Goal: Information Seeking & Learning: Learn about a topic

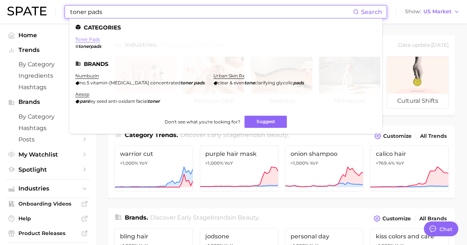
type input "toner pads"
click at [94, 38] on link "toner pads" at bounding box center [87, 40] width 25 height 6
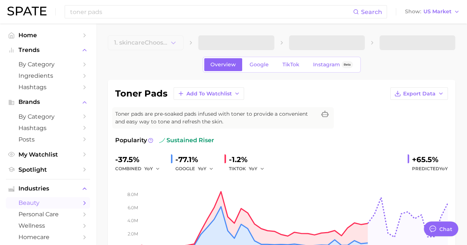
type textarea "x"
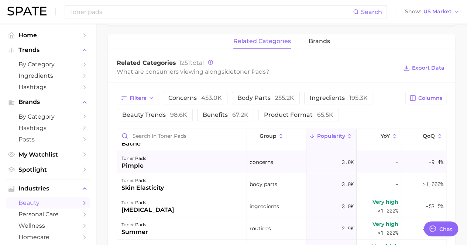
scroll to position [1217, 0]
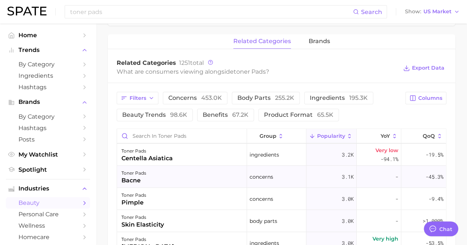
click at [221, 177] on div "toner pads bacne" at bounding box center [182, 177] width 130 height 22
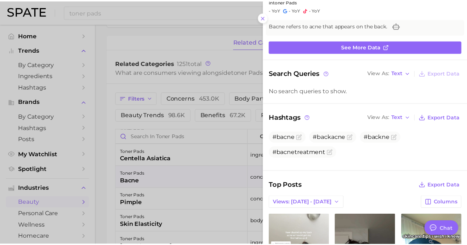
scroll to position [74, 0]
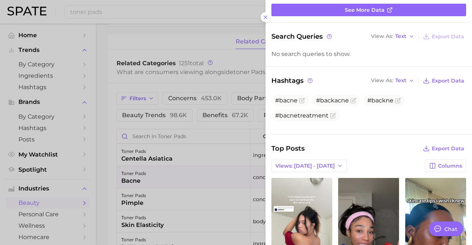
click at [246, 142] on div at bounding box center [236, 122] width 472 height 245
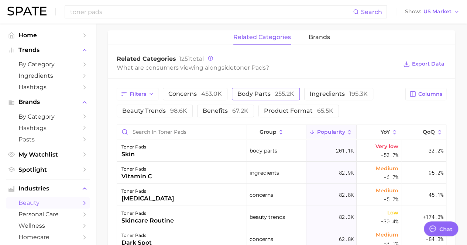
scroll to position [437, 0]
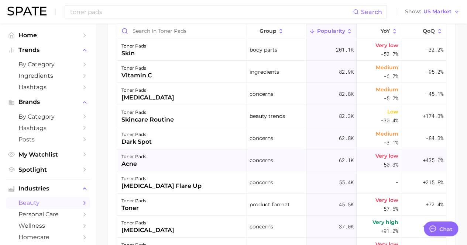
click at [225, 156] on div "toner pads acne" at bounding box center [182, 160] width 130 height 22
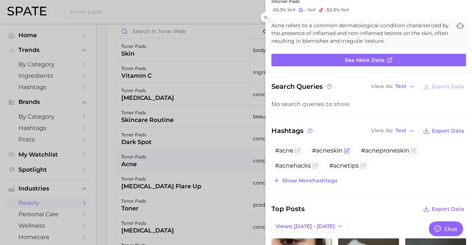
scroll to position [74, 0]
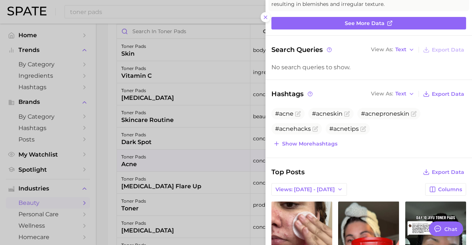
click at [317, 146] on button "Show more hashtags" at bounding box center [305, 144] width 68 height 10
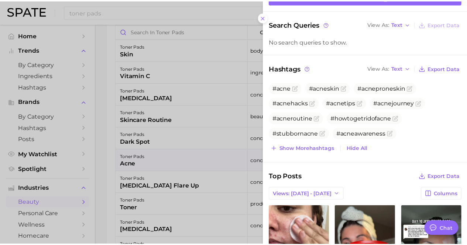
scroll to position [111, 0]
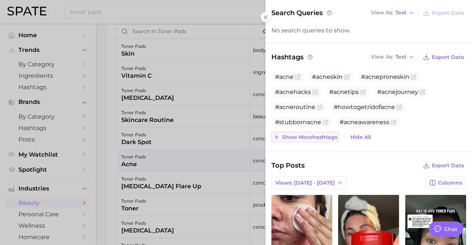
click at [323, 135] on span "Show more hashtags" at bounding box center [309, 137] width 55 height 6
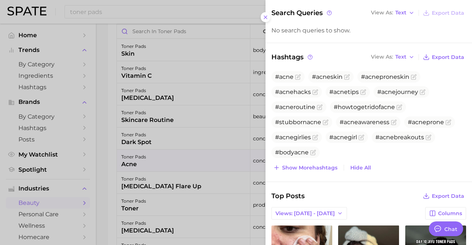
click at [170, 114] on div at bounding box center [236, 122] width 472 height 245
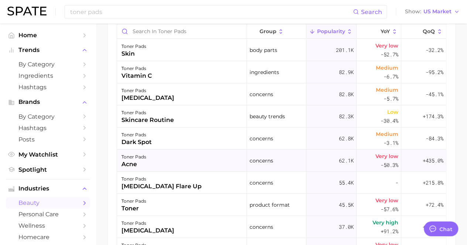
click at [169, 156] on div "toner pads acne" at bounding box center [182, 161] width 130 height 22
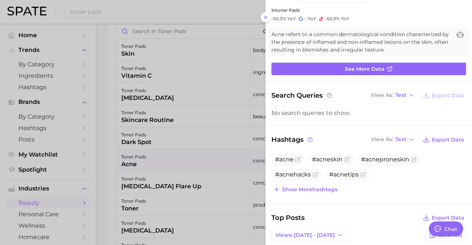
scroll to position [74, 0]
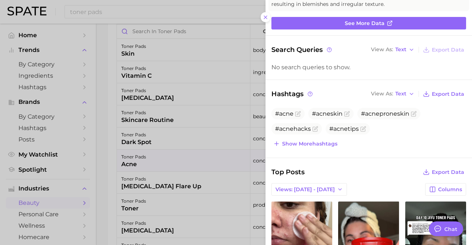
click at [292, 145] on span "Show more hashtags" at bounding box center [309, 144] width 55 height 6
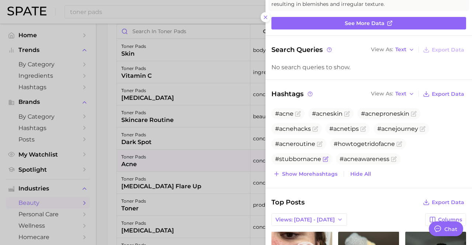
scroll to position [111, 0]
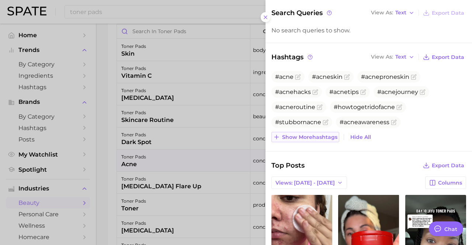
click at [301, 137] on span "Show more hashtags" at bounding box center [309, 137] width 55 height 6
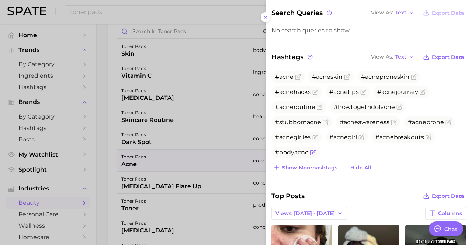
scroll to position [148, 0]
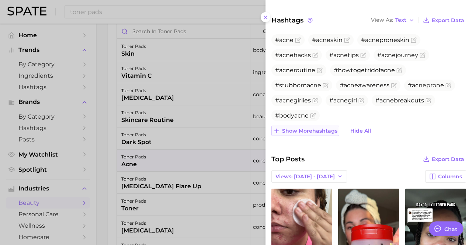
click at [312, 128] on span "Show more hashtags" at bounding box center [309, 131] width 55 height 6
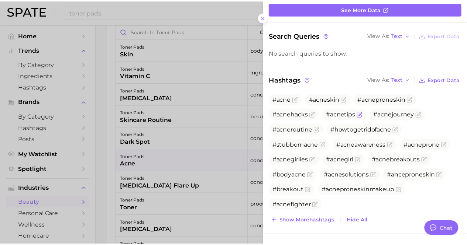
scroll to position [74, 0]
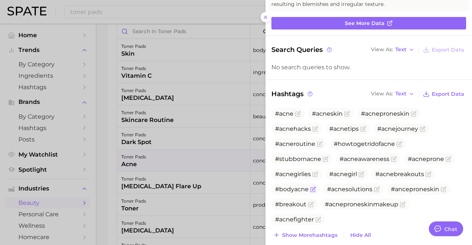
click at [291, 188] on span "#bodyacne" at bounding box center [292, 189] width 34 height 7
click at [312, 190] on icon "Flag as miscategorized or irrelevant" at bounding box center [313, 188] width 3 height 3
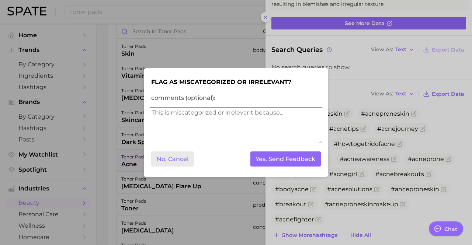
click at [179, 160] on button "No, Cancel" at bounding box center [172, 159] width 43 height 15
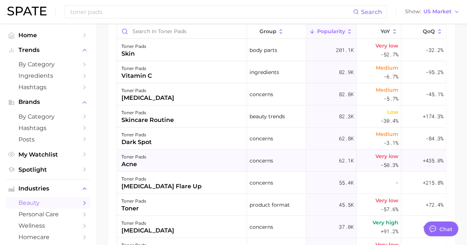
click at [176, 155] on div "toner pads acne" at bounding box center [182, 161] width 130 height 22
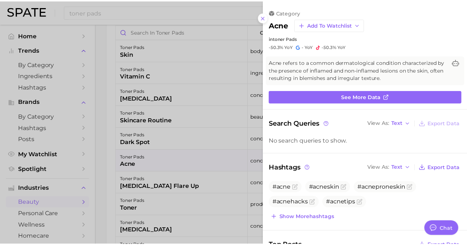
scroll to position [0, 0]
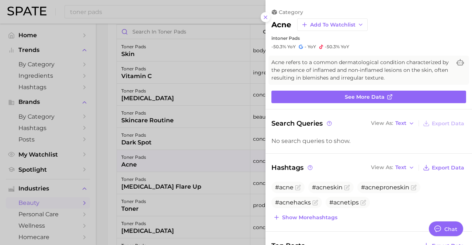
click at [172, 204] on div at bounding box center [236, 122] width 472 height 245
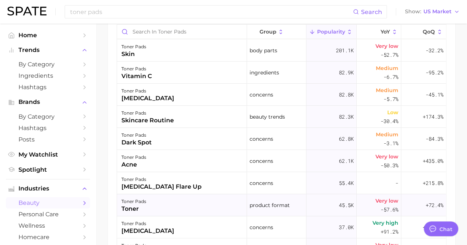
click at [160, 203] on div "toner pads toner" at bounding box center [182, 205] width 130 height 22
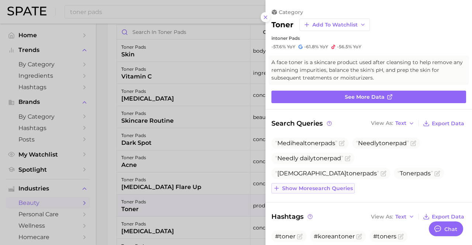
click at [309, 190] on span "Show more search queries" at bounding box center [317, 189] width 71 height 6
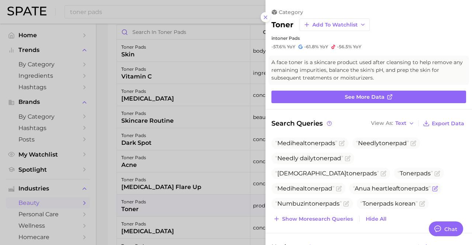
scroll to position [37, 0]
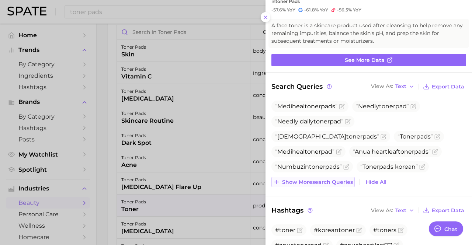
click at [310, 179] on span "Show more search queries" at bounding box center [317, 182] width 71 height 6
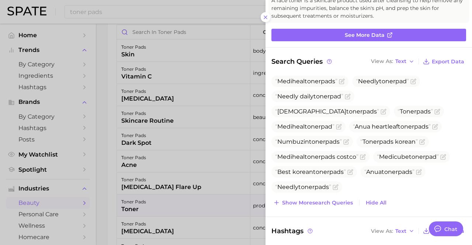
scroll to position [74, 0]
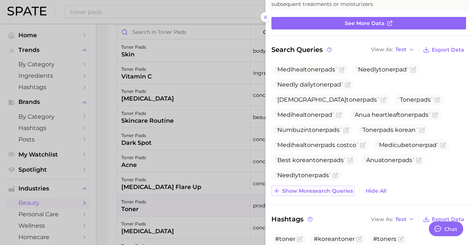
click at [324, 194] on button "Show more search queries" at bounding box center [312, 191] width 83 height 10
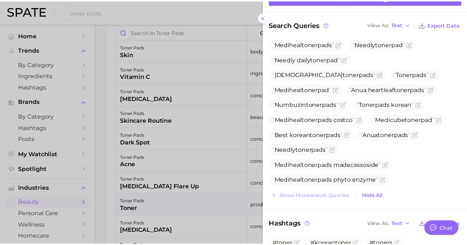
scroll to position [111, 0]
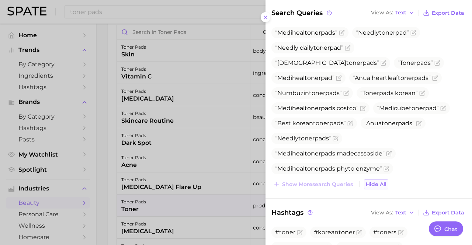
click at [379, 187] on button "Hide All" at bounding box center [376, 185] width 24 height 10
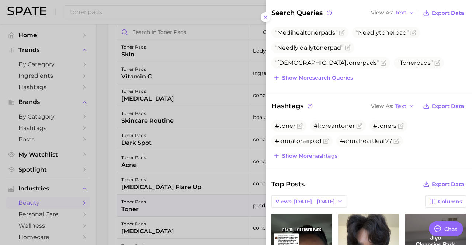
click at [206, 155] on div at bounding box center [236, 122] width 472 height 245
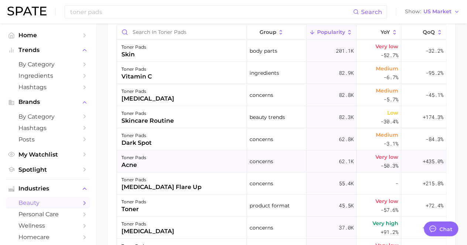
click at [161, 155] on div "toner pads acne" at bounding box center [182, 162] width 130 height 22
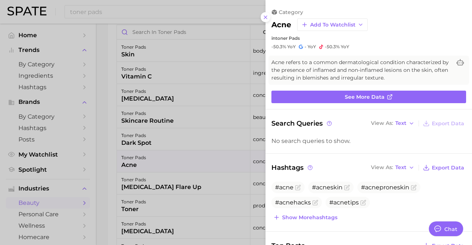
scroll to position [0, 0]
click at [327, 123] on icon at bounding box center [329, 123] width 5 height 5
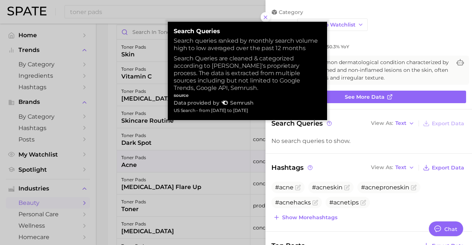
click at [345, 163] on div "Hashtags View As Text Export Data" at bounding box center [368, 168] width 195 height 10
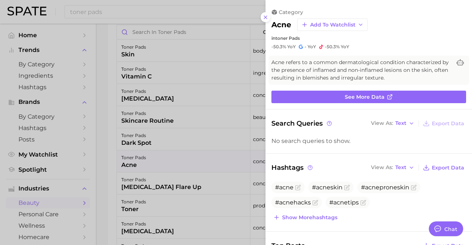
scroll to position [74, 0]
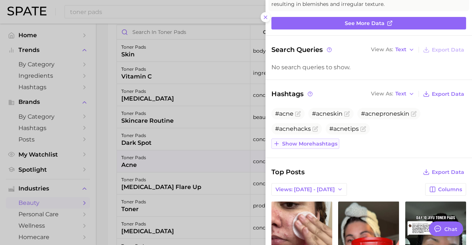
click at [320, 146] on button "Show more hashtags" at bounding box center [305, 144] width 68 height 10
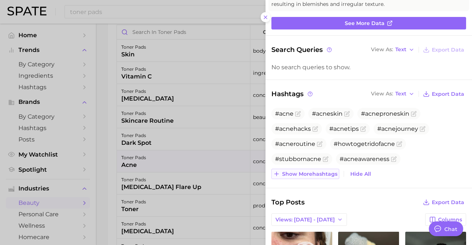
click at [321, 171] on span "Show more hashtags" at bounding box center [309, 174] width 55 height 6
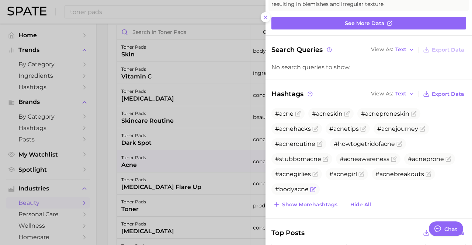
click at [300, 186] on span "#bodyacne" at bounding box center [295, 189] width 48 height 11
click at [279, 190] on span "#bodyacne" at bounding box center [292, 189] width 34 height 7
drag, startPoint x: 279, startPoint y: 190, endPoint x: 339, endPoint y: 191, distance: 59.8
click at [339, 191] on ul "#acne #acneskin #acneproneskin #acnehacks #acnetips #acnejourney #acneroutine #…" at bounding box center [368, 151] width 195 height 87
click at [308, 94] on icon at bounding box center [310, 93] width 5 height 5
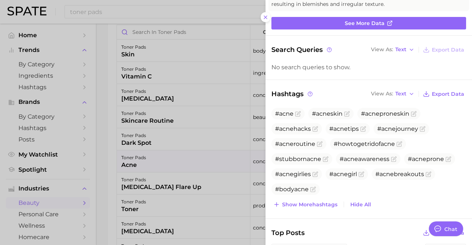
click at [308, 89] on span "Hashtags" at bounding box center [292, 94] width 42 height 10
click at [312, 92] on icon at bounding box center [310, 93] width 5 height 5
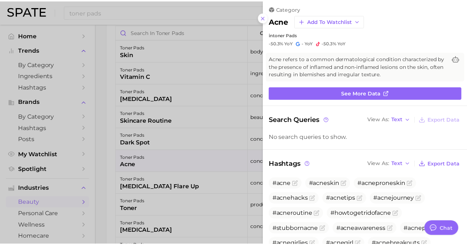
scroll to position [0, 0]
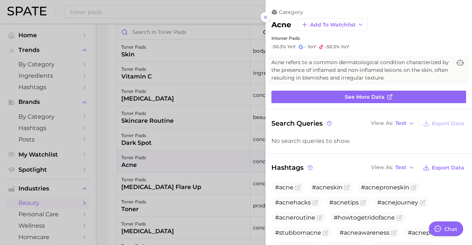
click at [226, 90] on div at bounding box center [236, 122] width 472 height 245
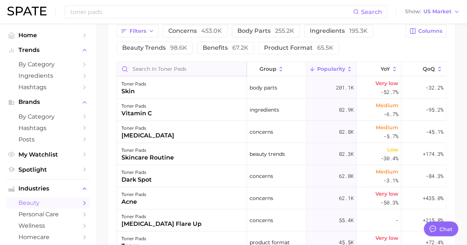
scroll to position [325, 0]
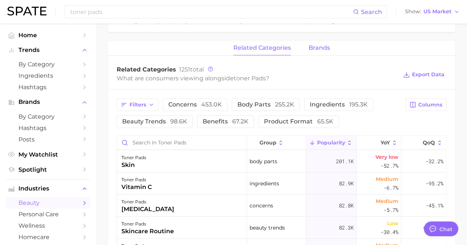
click at [315, 47] on span "brands" at bounding box center [318, 48] width 21 height 7
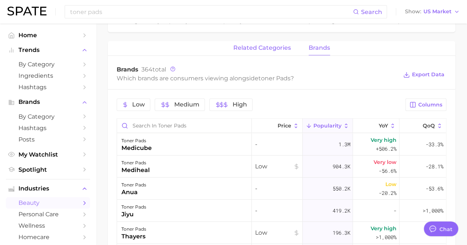
click at [265, 48] on span "related categories" at bounding box center [262, 48] width 58 height 7
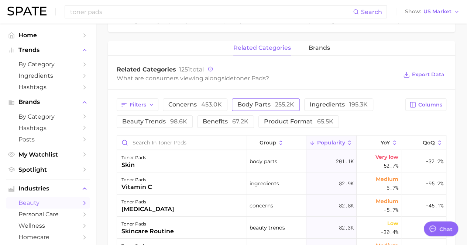
click at [254, 108] on span "body parts 255.2k" at bounding box center [265, 105] width 57 height 6
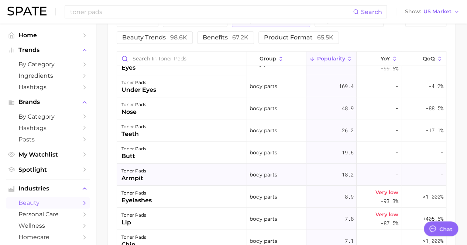
scroll to position [436, 0]
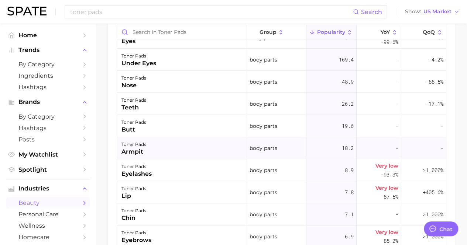
click at [218, 147] on div "toner pads armpit" at bounding box center [182, 148] width 130 height 22
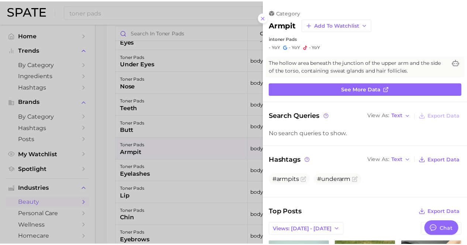
scroll to position [0, 0]
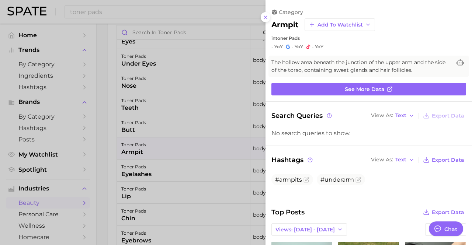
click at [215, 154] on div at bounding box center [236, 122] width 472 height 245
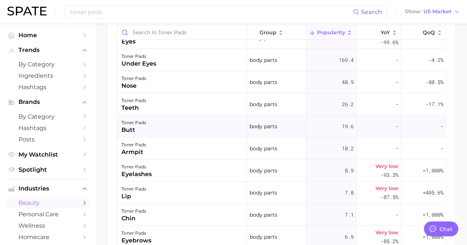
click at [201, 129] on div "toner pads butt" at bounding box center [182, 126] width 130 height 22
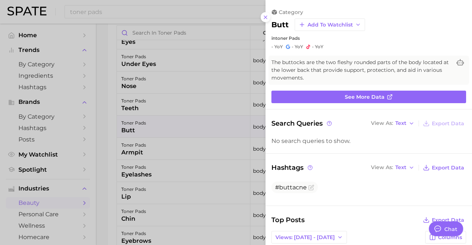
click at [200, 124] on div at bounding box center [236, 122] width 472 height 245
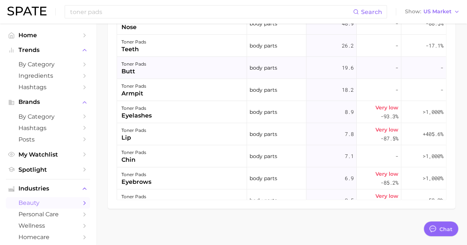
scroll to position [168, 0]
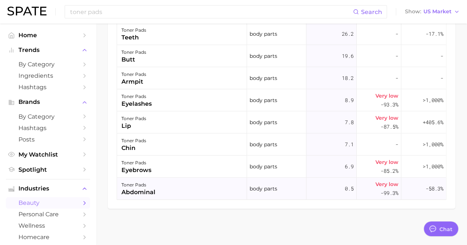
click at [213, 186] on div "toner pads abdominal" at bounding box center [182, 189] width 130 height 22
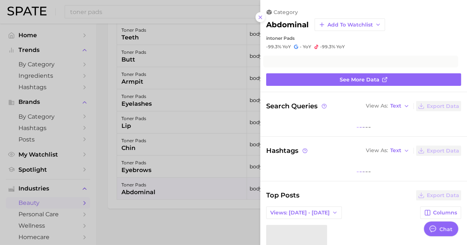
scroll to position [506, 0]
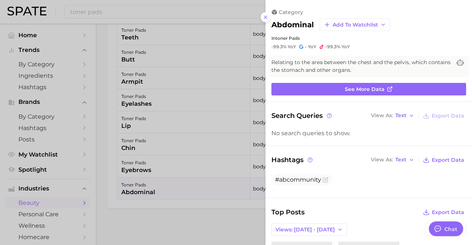
click at [213, 184] on div at bounding box center [236, 122] width 472 height 245
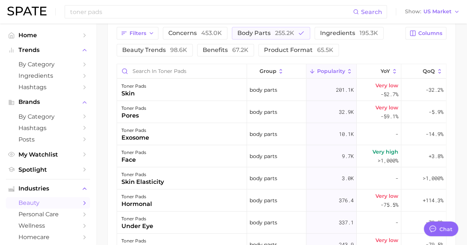
scroll to position [395, 0]
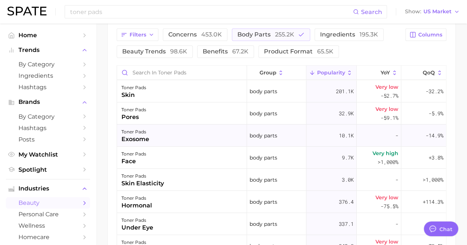
click at [219, 135] on div "toner pads exosome" at bounding box center [182, 136] width 130 height 22
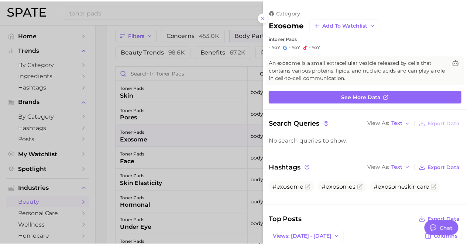
scroll to position [0, 0]
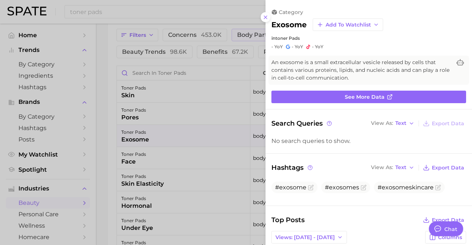
click at [207, 143] on div at bounding box center [236, 122] width 472 height 245
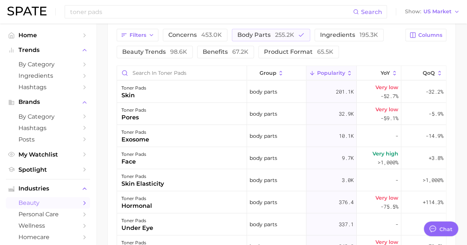
scroll to position [37, 0]
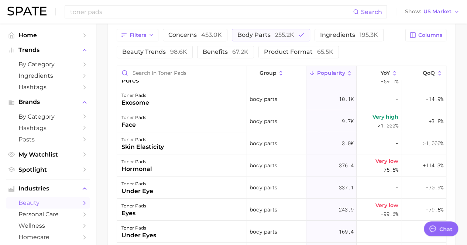
click at [207, 143] on div "toner pads skin elasticity" at bounding box center [182, 143] width 130 height 22
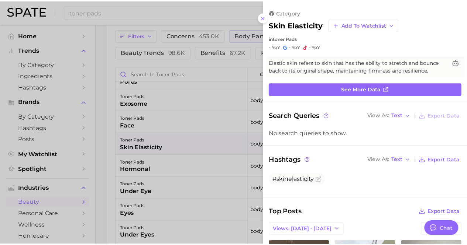
scroll to position [0, 0]
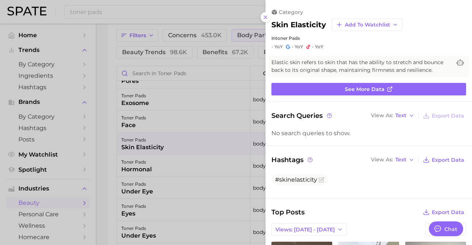
click at [199, 146] on div at bounding box center [236, 122] width 472 height 245
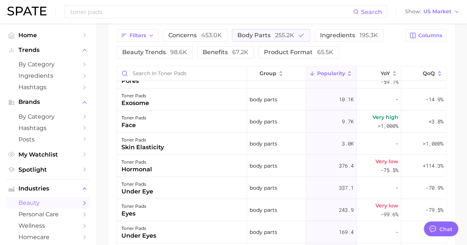
click at [199, 146] on div "toner pads skin elasticity" at bounding box center [182, 144] width 130 height 22
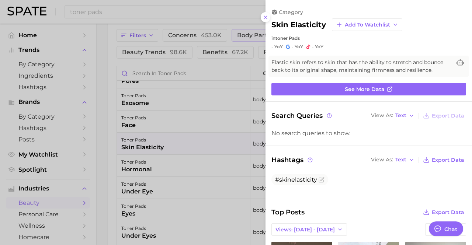
click at [199, 146] on div at bounding box center [236, 122] width 472 height 245
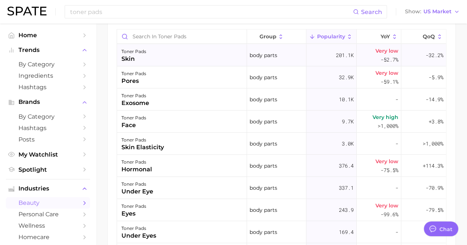
drag, startPoint x: 337, startPoint y: 52, endPoint x: 339, endPoint y: 55, distance: 3.8
click at [339, 55] on span "201.1k" at bounding box center [345, 55] width 18 height 9
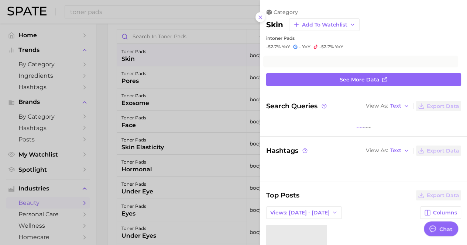
scroll to position [431, 0]
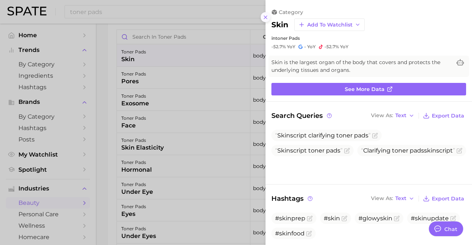
click at [264, 15] on icon at bounding box center [266, 17] width 6 height 6
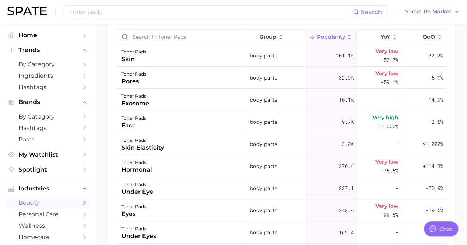
click at [325, 32] on button "Popularity" at bounding box center [331, 37] width 50 height 14
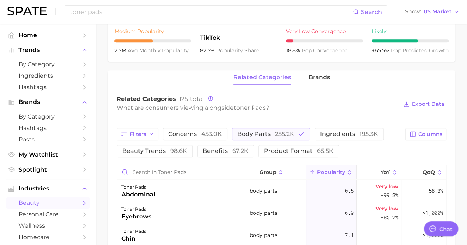
scroll to position [285, 0]
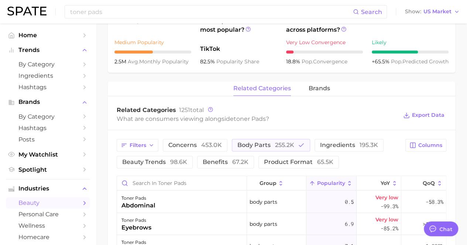
drag, startPoint x: 279, startPoint y: 142, endPoint x: 283, endPoint y: 136, distance: 7.4
click at [279, 139] on button "body parts 255.2k" at bounding box center [271, 145] width 78 height 13
click at [172, 160] on span "98.6k" at bounding box center [178, 162] width 17 height 7
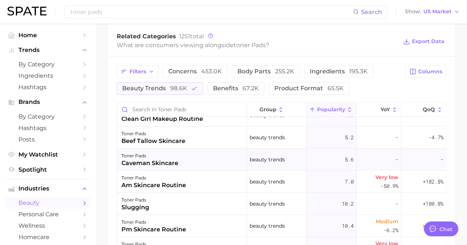
scroll to position [295, 0]
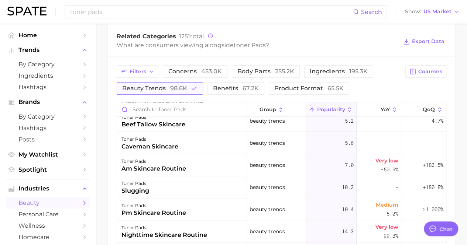
click at [183, 86] on span "98.6k" at bounding box center [178, 88] width 17 height 7
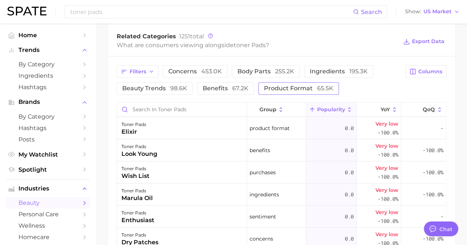
click at [271, 90] on span "product format 65.5k" at bounding box center [298, 89] width 69 height 6
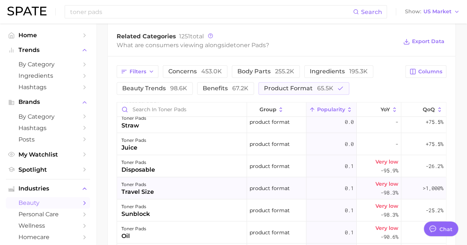
scroll to position [111, 0]
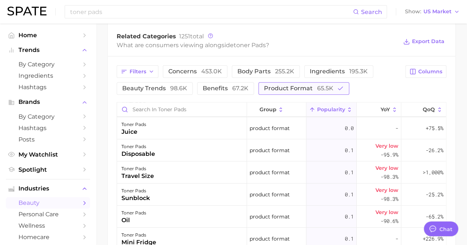
click at [292, 82] on button "product format 65.5k" at bounding box center [303, 88] width 91 height 13
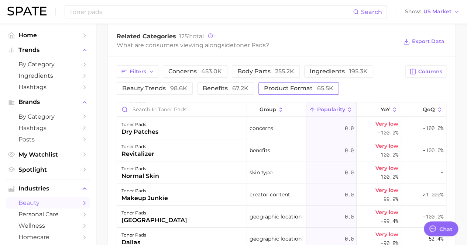
scroll to position [0, 0]
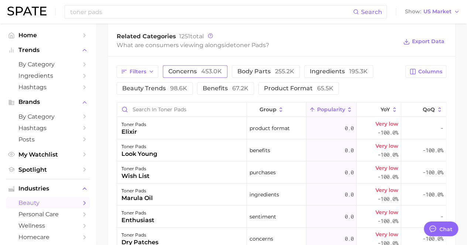
click at [193, 73] on span "concerns 453.0k" at bounding box center [194, 72] width 53 height 6
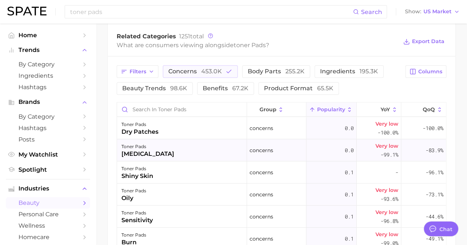
click at [194, 145] on div "toner pads [MEDICAL_DATA]" at bounding box center [182, 150] width 130 height 22
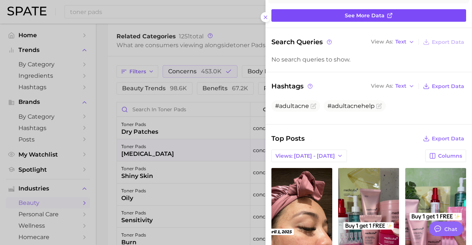
click at [269, 17] on button at bounding box center [266, 17] width 10 height 10
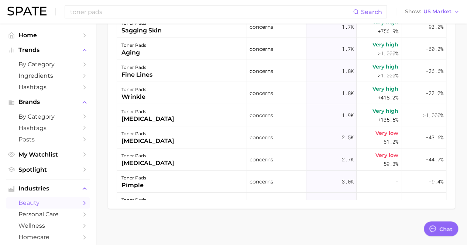
scroll to position [2337, 0]
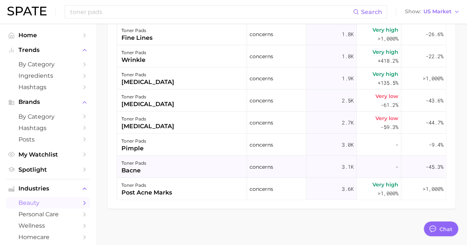
click at [200, 162] on div "toner pads bacne" at bounding box center [182, 167] width 130 height 22
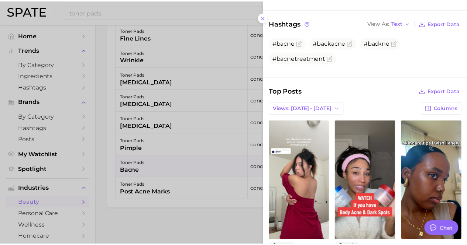
scroll to position [0, 0]
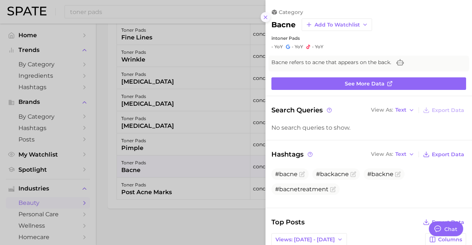
click at [265, 16] on icon at bounding box center [266, 17] width 6 height 6
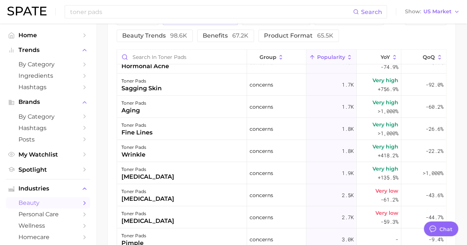
scroll to position [395, 0]
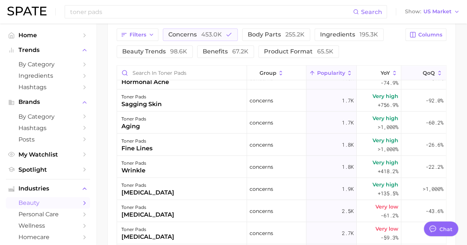
click at [422, 71] on span "QoQ" at bounding box center [428, 73] width 12 height 6
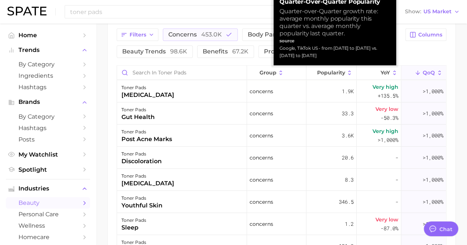
click at [422, 70] on span "QoQ" at bounding box center [428, 73] width 12 height 6
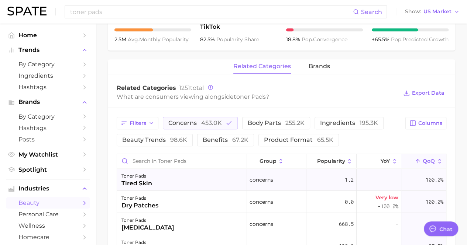
scroll to position [322, 0]
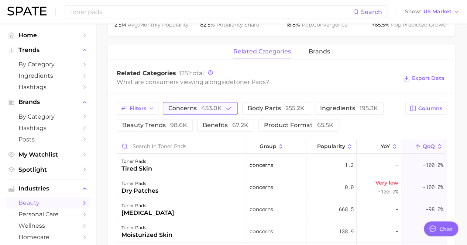
click at [186, 108] on span "concerns 453.0k" at bounding box center [194, 108] width 53 height 6
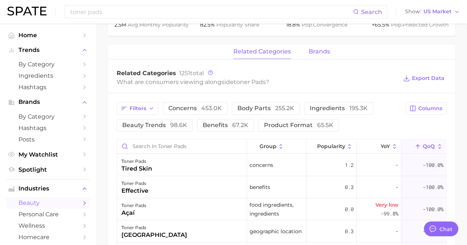
click at [317, 50] on span "brands" at bounding box center [318, 51] width 21 height 7
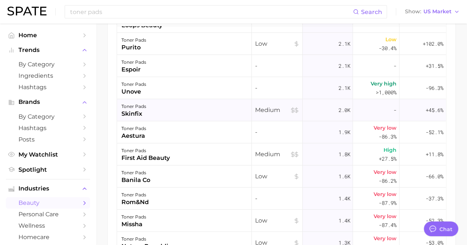
scroll to position [1439, 0]
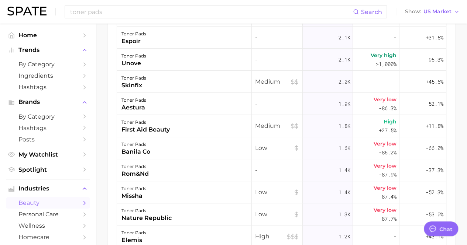
click at [111, 82] on div "Low Medium High Columns Price Popularity YoY QoQ toner pads skinfood - 5.2k Hig…" at bounding box center [281, 124] width 347 height 283
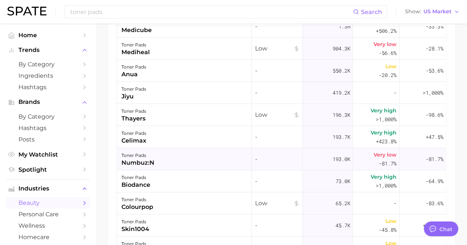
scroll to position [0, 0]
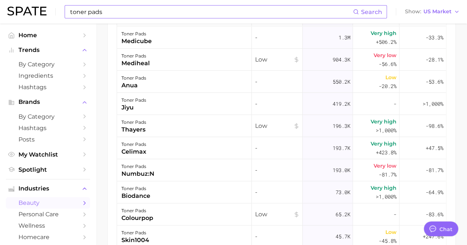
click at [118, 13] on input "toner pads" at bounding box center [210, 12] width 283 height 13
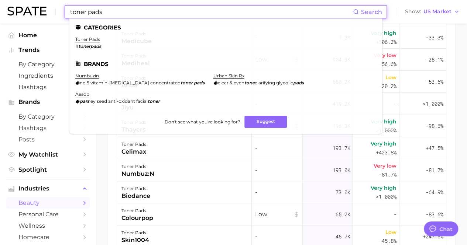
drag, startPoint x: 117, startPoint y: 14, endPoint x: 41, endPoint y: 14, distance: 76.0
click at [41, 14] on div "toner pads Search Categories toner pads # tonerpads Brands numbuzin no.5 vitami…" at bounding box center [233, 12] width 452 height 24
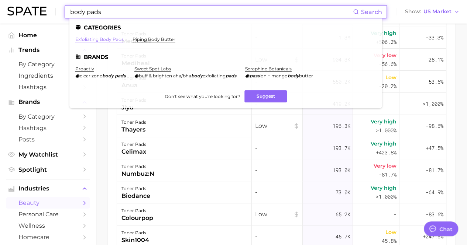
type input "body pads"
click at [106, 39] on link "exfoliating body pads" at bounding box center [99, 40] width 48 height 6
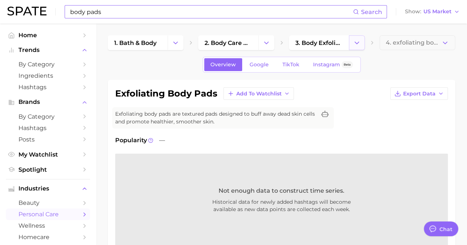
click at [356, 45] on icon "Change Category" at bounding box center [357, 43] width 8 height 8
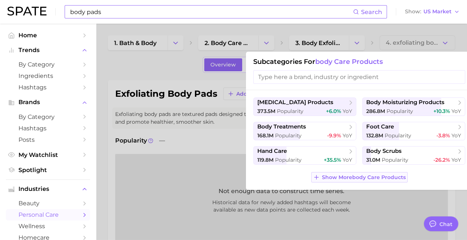
click at [339, 175] on span "Show More body care products" at bounding box center [364, 177] width 84 height 6
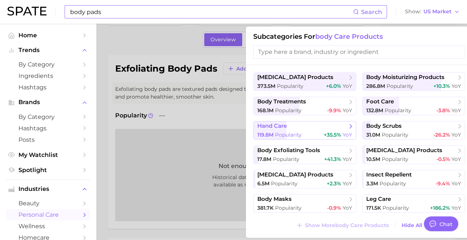
scroll to position [37, 0]
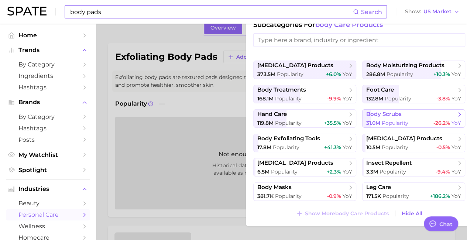
click at [381, 120] on span "31.0m Popularity" at bounding box center [387, 123] width 42 height 7
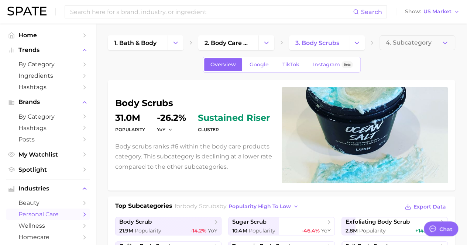
click at [205, 118] on span "sustained riser" at bounding box center [234, 118] width 72 height 9
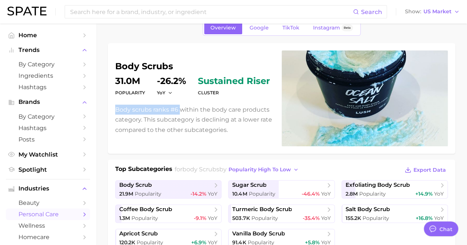
drag, startPoint x: 114, startPoint y: 107, endPoint x: 179, endPoint y: 114, distance: 65.6
click at [179, 114] on div "body scrubs Popularity 31.0m YoY -26.2% cluster sustained riser Body scrubs ran…" at bounding box center [281, 98] width 347 height 111
click at [170, 112] on p "Body scrubs ranks #6 within the body care products category. This subcategory i…" at bounding box center [194, 120] width 158 height 30
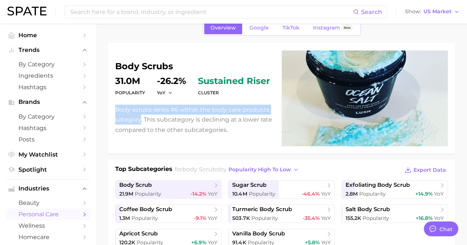
drag, startPoint x: 115, startPoint y: 108, endPoint x: 140, endPoint y: 119, distance: 26.9
click at [140, 119] on p "Body scrubs ranks #6 within the body care products category. This subcategory i…" at bounding box center [194, 120] width 158 height 30
copy p "Body scrubs ranks #6 within the body care products category"
click at [142, 114] on p "Body scrubs ranks #6 within the body care products category. This subcategory i…" at bounding box center [194, 120] width 158 height 30
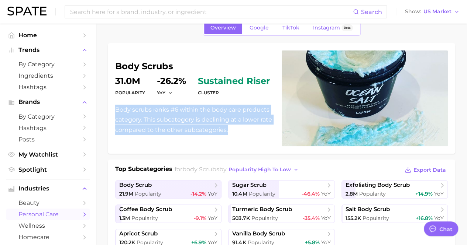
drag, startPoint x: 114, startPoint y: 107, endPoint x: 234, endPoint y: 132, distance: 122.7
click at [234, 132] on div "body scrubs Popularity 31.0m YoY -26.2% cluster sustained riser Body scrubs ran…" at bounding box center [281, 98] width 347 height 111
copy p "Body scrubs ranks #6 within the body care products category. This subcategory i…"
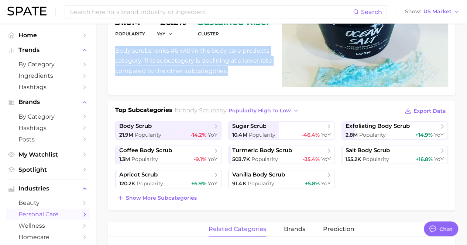
scroll to position [111, 0]
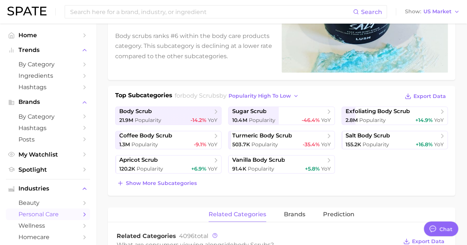
click at [224, 80] on div "body scrubs Popularity 31.0m YoY -26.2% cluster sustained riser Body scrubs ran…" at bounding box center [281, 82] width 347 height 226
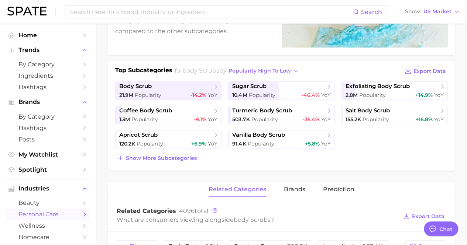
scroll to position [148, 0]
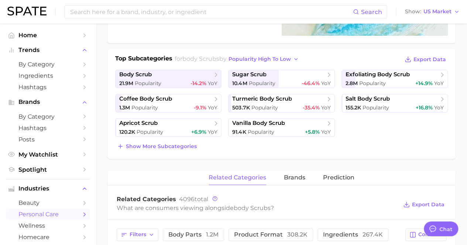
click at [179, 139] on div "Top Subcategories for body scrubs by popularity high to low Export Data body sc…" at bounding box center [281, 102] width 332 height 97
click at [179, 143] on span "Show more subcategories" at bounding box center [161, 146] width 71 height 6
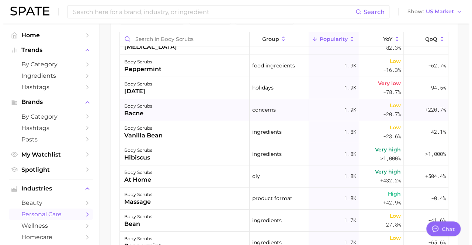
scroll to position [2730, 0]
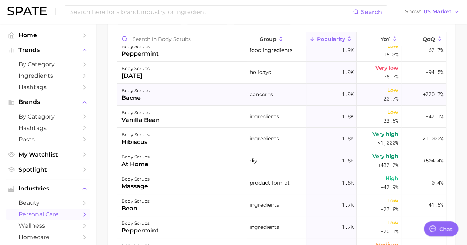
click at [159, 96] on div "body scrubs bacne" at bounding box center [182, 95] width 130 height 22
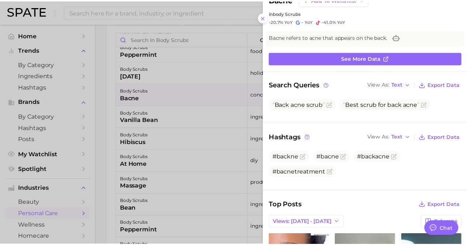
scroll to position [37, 0]
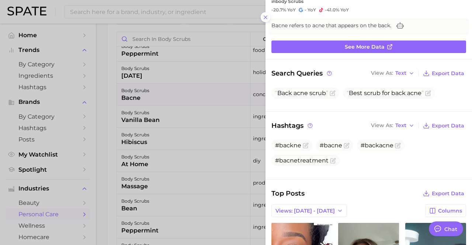
click at [112, 107] on div at bounding box center [236, 122] width 472 height 245
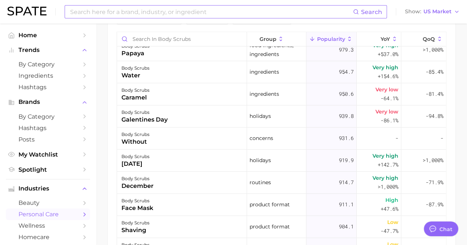
scroll to position [4131, 0]
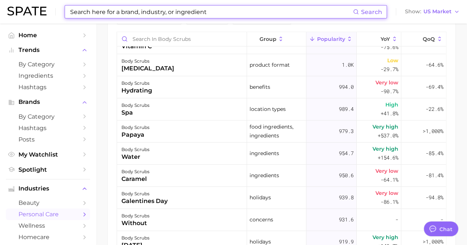
click at [200, 17] on input at bounding box center [210, 12] width 283 height 13
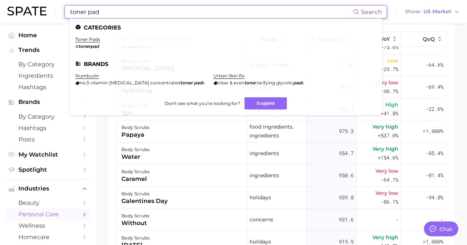
drag, startPoint x: 50, startPoint y: 14, endPoint x: 36, endPoint y: 13, distance: 14.4
click at [36, 13] on div "toner pad Search Categories toner pads # tonerpad Brands numbuzin no.5 vitamin-…" at bounding box center [233, 12] width 452 height 24
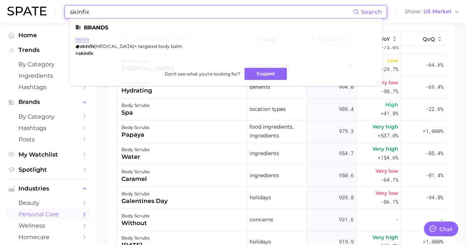
type input "skinfix"
click at [81, 38] on link "skinfix" at bounding box center [82, 40] width 14 height 6
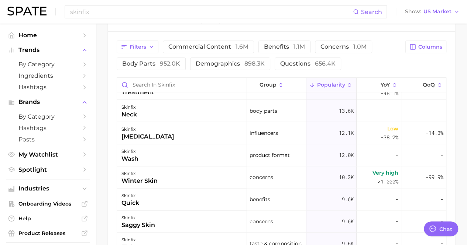
scroll to position [332, 0]
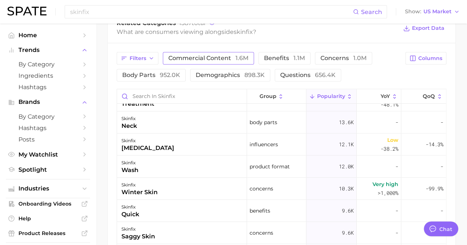
click at [228, 60] on span "commercial content 1.6m" at bounding box center [208, 58] width 80 height 6
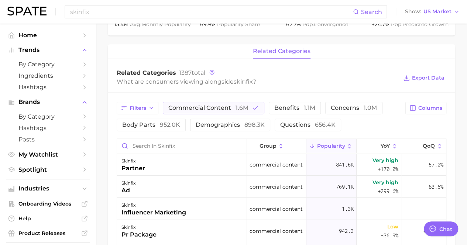
scroll to position [282, 0]
click at [197, 109] on span "commercial content 1.6m" at bounding box center [208, 108] width 80 height 6
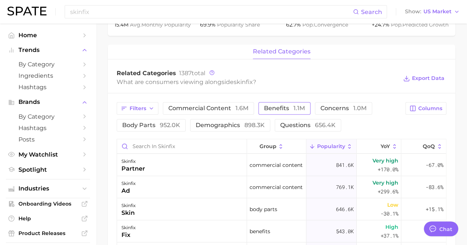
click at [281, 103] on button "benefits 1.1m" at bounding box center [284, 108] width 52 height 13
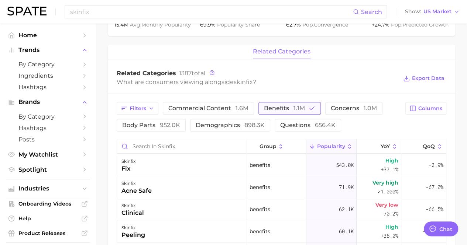
click at [280, 103] on button "benefits 1.1m" at bounding box center [289, 108] width 62 height 13
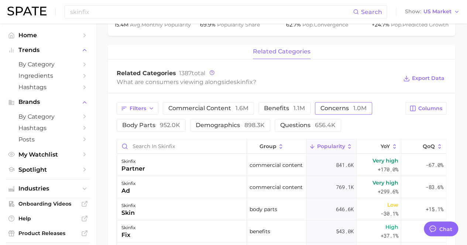
click at [325, 108] on span "concerns 1.0m" at bounding box center [343, 108] width 46 height 6
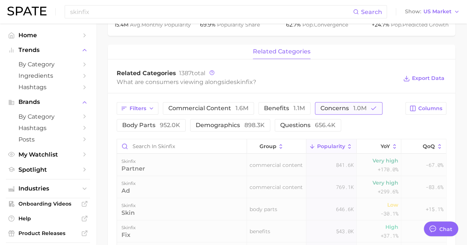
click at [324, 107] on span "concerns 1.0m" at bounding box center [343, 108] width 46 height 6
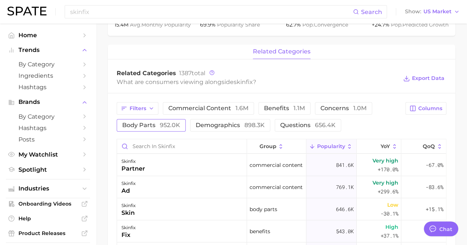
click at [162, 128] on span "952.0k" at bounding box center [170, 125] width 20 height 7
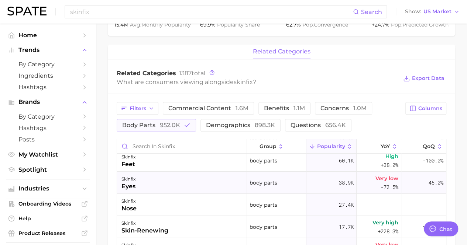
scroll to position [74, 0]
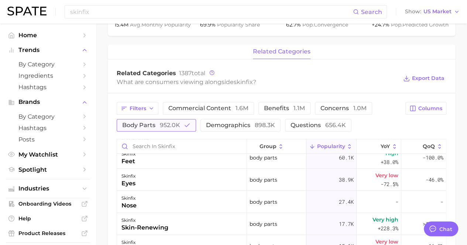
click at [179, 131] on button "body parts 952.0k" at bounding box center [156, 125] width 79 height 13
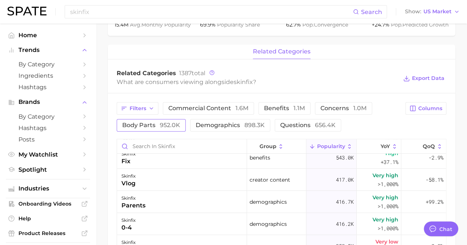
scroll to position [0, 0]
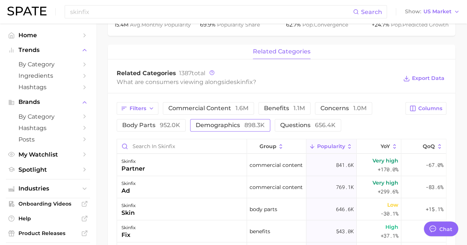
click at [220, 126] on span "demographics 898.3k" at bounding box center [230, 125] width 69 height 6
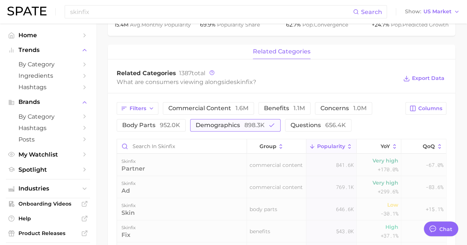
click at [220, 126] on span "demographics 898.3k" at bounding box center [230, 125] width 69 height 6
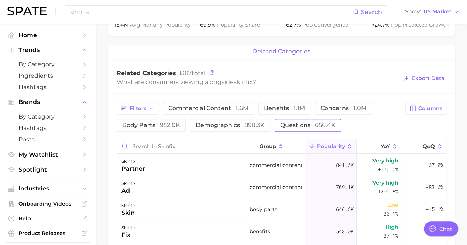
click at [307, 122] on span "questions 656.4k" at bounding box center [307, 125] width 55 height 6
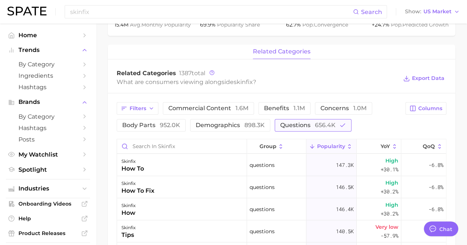
click at [307, 122] on span "questions 656.4k" at bounding box center [307, 125] width 55 height 6
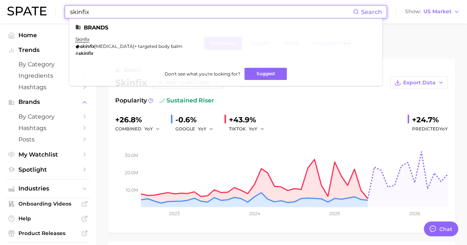
click at [112, 17] on input "skinfix" at bounding box center [210, 12] width 283 height 13
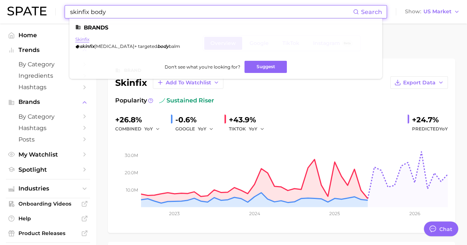
type input "skinfix body"
click at [85, 41] on link "skinfix" at bounding box center [82, 40] width 14 height 6
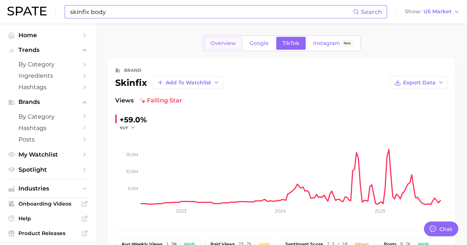
click at [226, 47] on link "Overview" at bounding box center [223, 43] width 38 height 13
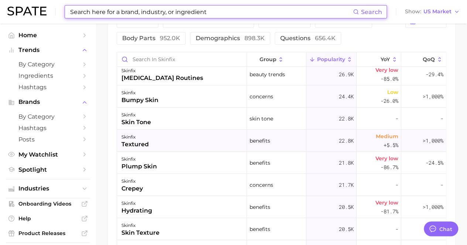
scroll to position [1254, 0]
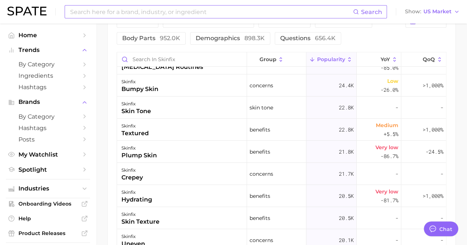
drag, startPoint x: 187, startPoint y: 144, endPoint x: 104, endPoint y: 107, distance: 91.1
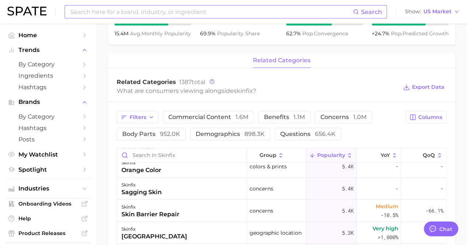
scroll to position [221, 0]
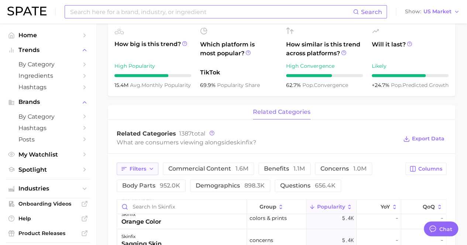
drag, startPoint x: 119, startPoint y: 158, endPoint x: 122, endPoint y: 164, distance: 6.4
click at [125, 167] on icon "button" at bounding box center [124, 169] width 7 height 7
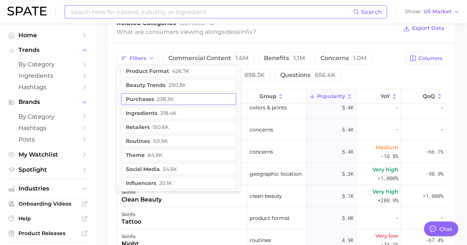
scroll to position [0, 0]
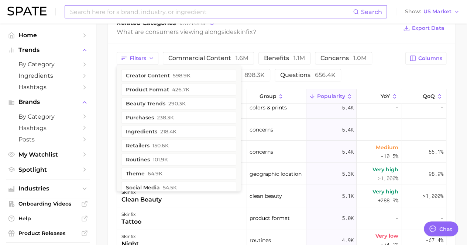
click at [354, 74] on div "Filters creator content 598.9k product format 426.7k beauty trends 290.3k purch…" at bounding box center [259, 67] width 284 height 30
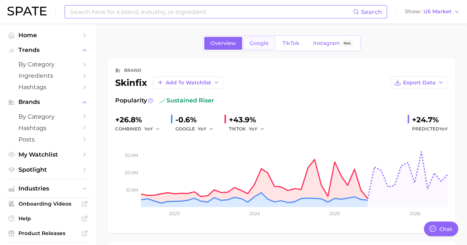
click at [262, 44] on span "Google" at bounding box center [258, 43] width 19 height 6
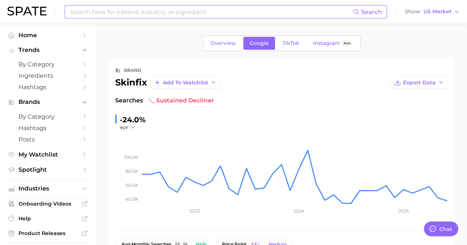
click at [290, 45] on span "TikTok" at bounding box center [290, 43] width 17 height 6
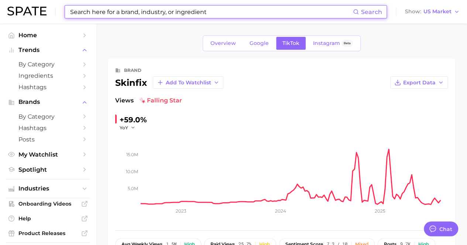
click at [207, 15] on input at bounding box center [210, 12] width 283 height 13
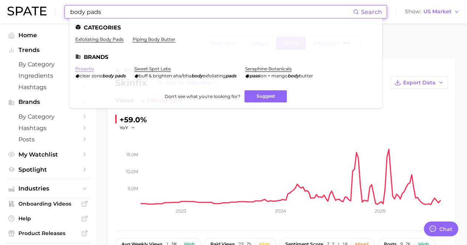
type input "body pads"
click at [84, 69] on link "proactiv" at bounding box center [84, 69] width 19 height 6
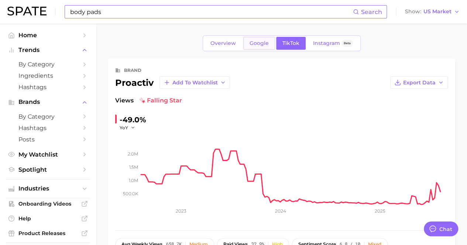
click at [258, 45] on span "Google" at bounding box center [258, 43] width 19 height 6
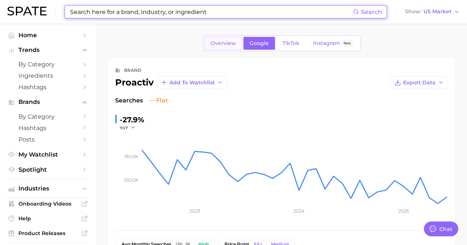
click at [232, 45] on span "Overview" at bounding box center [222, 43] width 25 height 6
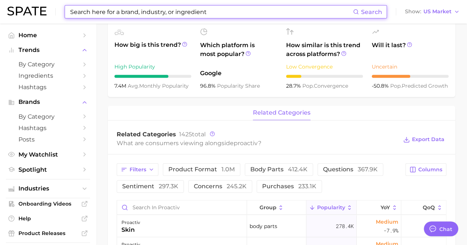
scroll to position [221, 0]
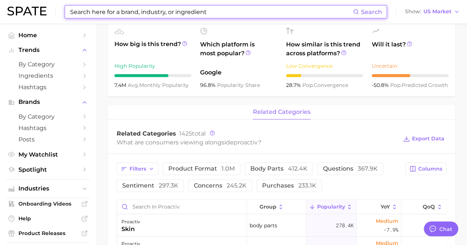
click at [216, 9] on input at bounding box center [210, 12] width 283 height 13
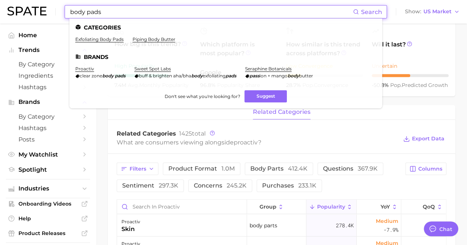
type input "body pads"
click at [133, 125] on div "Related Categories 1425 total What are consumers viewing alongside proactiv ? E…" at bounding box center [281, 139] width 347 height 30
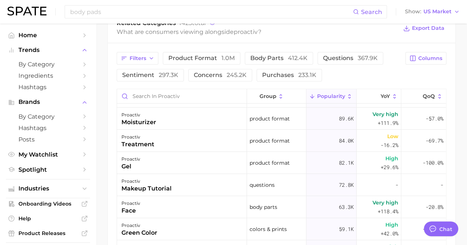
scroll to position [111, 0]
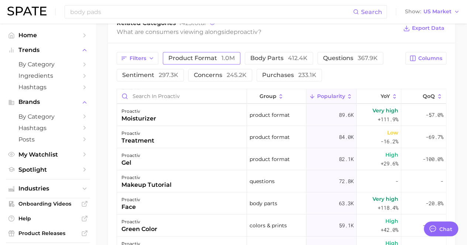
click at [192, 56] on span "product format 1.0m" at bounding box center [201, 58] width 66 height 6
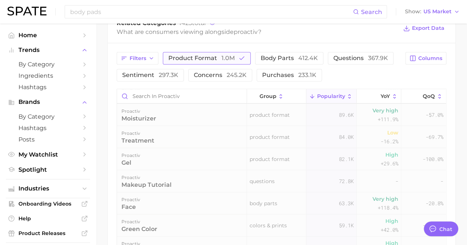
scroll to position [0, 0]
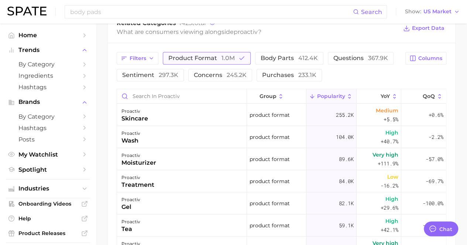
click at [214, 57] on span "product format 1.0m" at bounding box center [201, 58] width 66 height 6
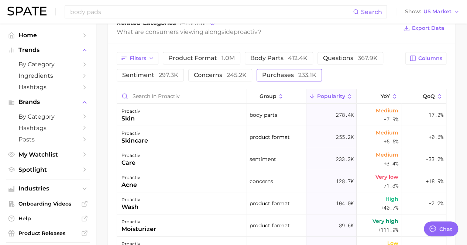
click at [294, 77] on span "purchases 233.1k" at bounding box center [289, 75] width 54 height 6
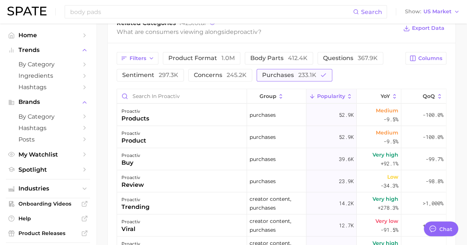
click at [293, 75] on span "purchases 233.1k" at bounding box center [289, 75] width 54 height 6
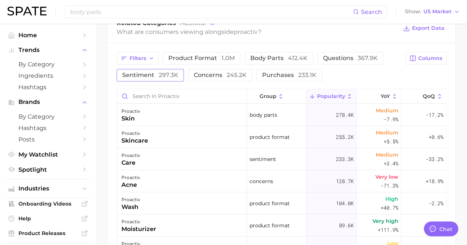
click at [165, 73] on span "297.3k" at bounding box center [169, 75] width 20 height 7
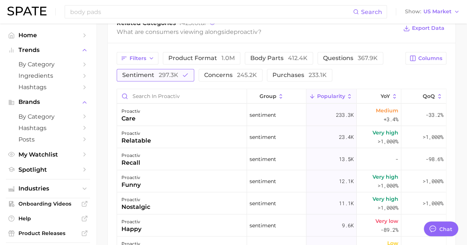
click at [165, 73] on span "297.3k" at bounding box center [169, 75] width 20 height 7
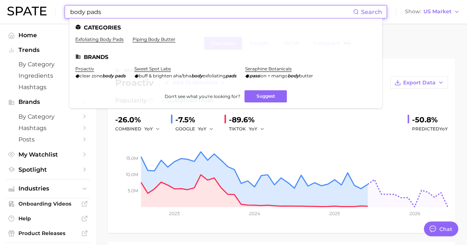
click at [187, 14] on input "body pads" at bounding box center [210, 12] width 283 height 13
click at [114, 39] on link "exfoliating body pads" at bounding box center [99, 40] width 48 height 6
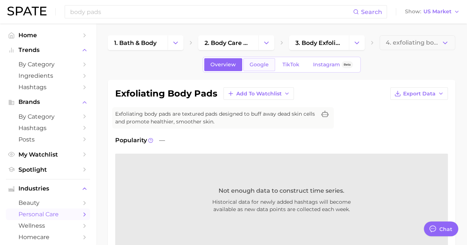
click at [264, 59] on link "Google" at bounding box center [259, 64] width 32 height 13
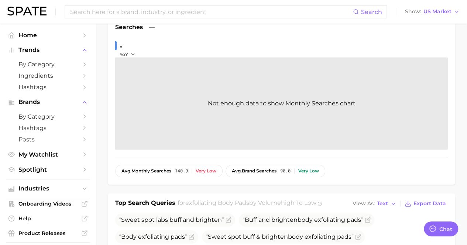
scroll to position [37, 0]
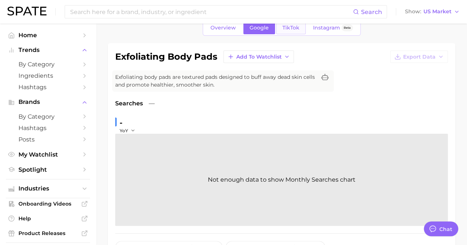
drag, startPoint x: 296, startPoint y: 30, endPoint x: 296, endPoint y: 25, distance: 5.2
click at [296, 30] on span "TikTok" at bounding box center [290, 28] width 17 height 6
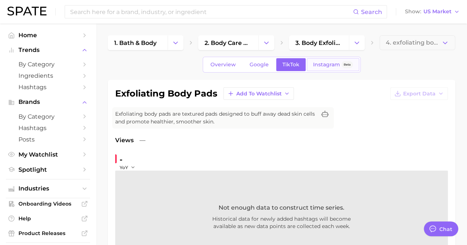
click at [313, 64] on span "Instagram" at bounding box center [326, 65] width 27 height 6
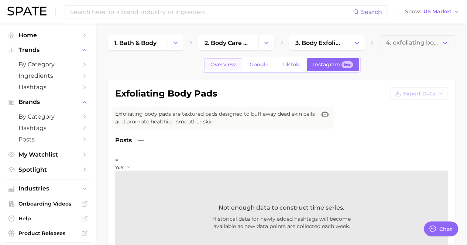
click at [228, 68] on link "Overview" at bounding box center [223, 64] width 38 height 13
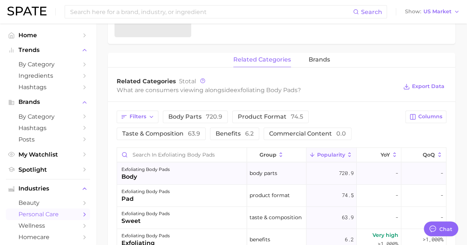
scroll to position [290, 0]
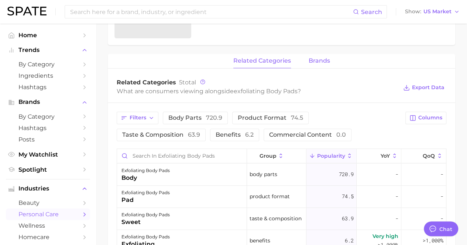
click at [319, 65] on button "brands" at bounding box center [318, 61] width 21 height 14
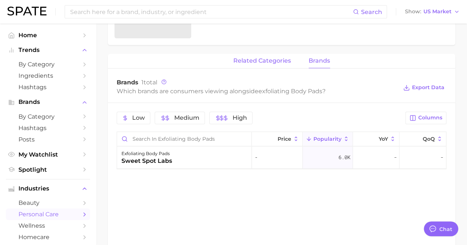
click at [268, 63] on span "related categories" at bounding box center [262, 61] width 58 height 7
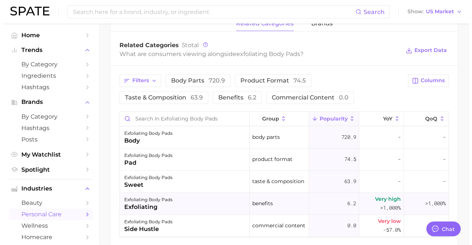
scroll to position [364, 0]
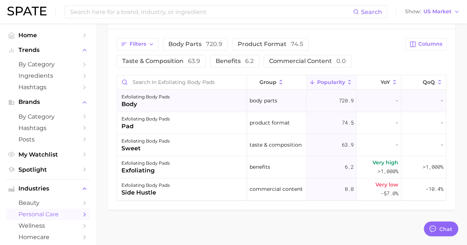
click at [242, 94] on div "exfoliating body pads body" at bounding box center [182, 101] width 130 height 22
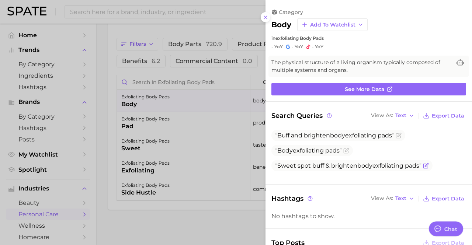
scroll to position [37, 0]
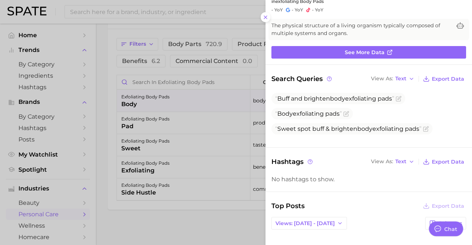
click at [223, 104] on div at bounding box center [236, 122] width 472 height 245
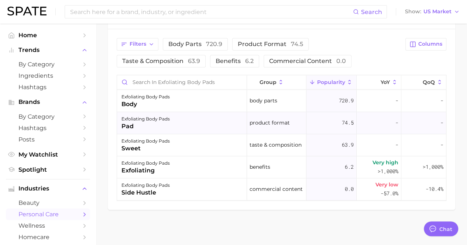
click at [215, 124] on div "exfoliating body pads pad" at bounding box center [182, 123] width 130 height 22
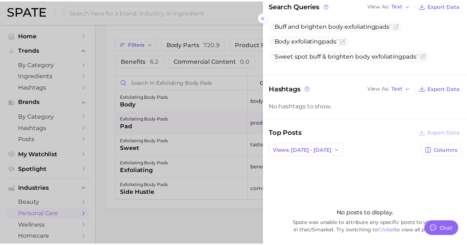
scroll to position [111, 0]
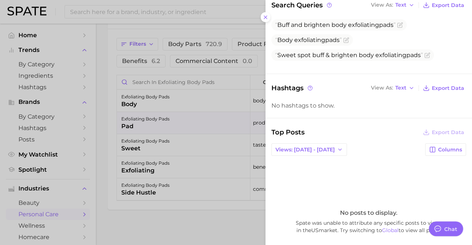
click at [252, 132] on div at bounding box center [236, 122] width 472 height 245
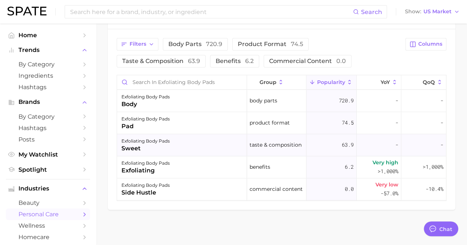
click at [225, 141] on div "exfoliating body pads sweet" at bounding box center [182, 145] width 130 height 22
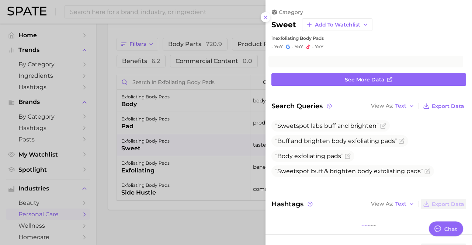
click at [225, 141] on div at bounding box center [236, 122] width 472 height 245
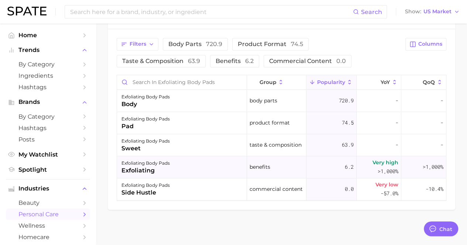
click at [222, 159] on div "exfoliating body pads exfoliating" at bounding box center [182, 167] width 130 height 22
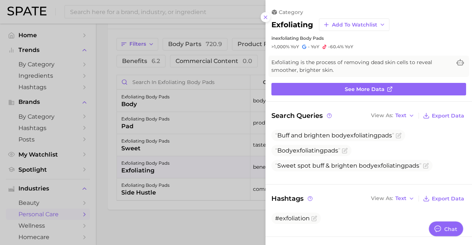
click at [222, 159] on div at bounding box center [236, 122] width 472 height 245
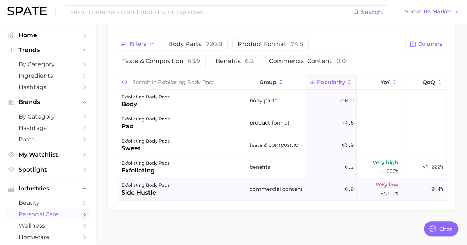
click at [228, 180] on div "exfoliating body pads side hustle" at bounding box center [182, 190] width 130 height 22
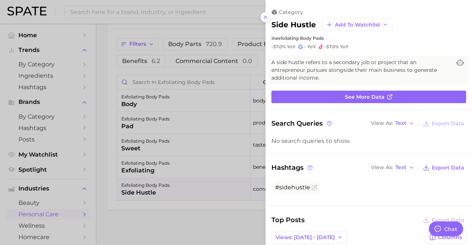
click at [228, 178] on div at bounding box center [236, 122] width 472 height 245
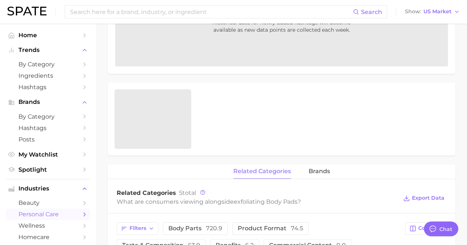
scroll to position [0, 0]
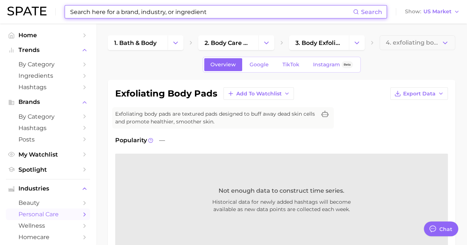
click at [228, 15] on input at bounding box center [210, 12] width 283 height 13
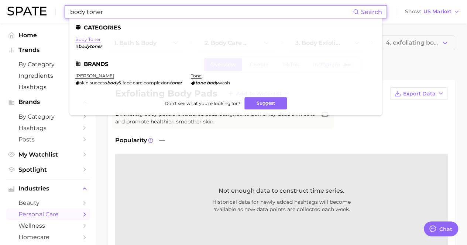
type input "body toner"
click at [93, 39] on link "body toner" at bounding box center [87, 40] width 25 height 6
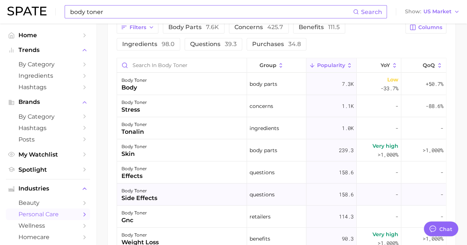
scroll to position [406, 0]
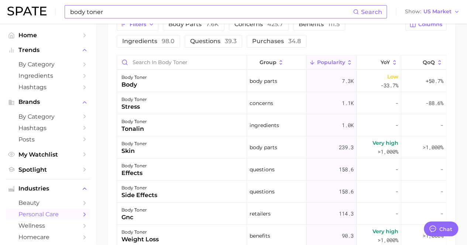
click at [331, 59] on span "Popularity" at bounding box center [330, 62] width 28 height 6
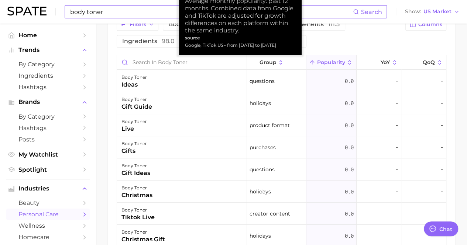
click at [346, 61] on icon at bounding box center [349, 62] width 7 height 7
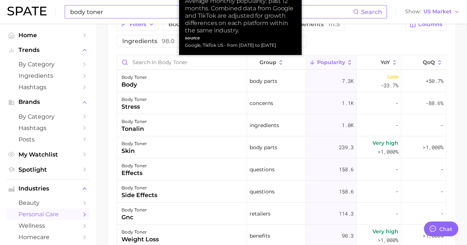
click at [318, 62] on span "Popularity" at bounding box center [330, 62] width 28 height 6
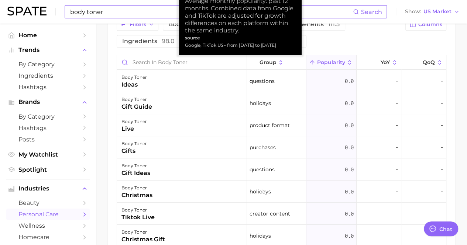
click at [318, 62] on span "Popularity" at bounding box center [330, 62] width 28 height 6
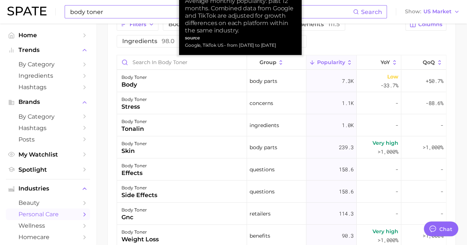
click at [318, 62] on span "Popularity" at bounding box center [330, 62] width 28 height 6
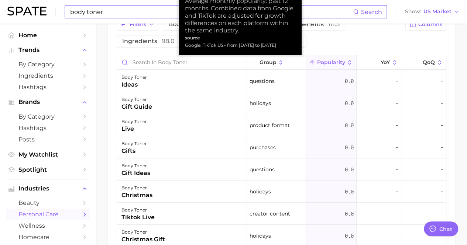
click at [318, 62] on span "Popularity" at bounding box center [330, 62] width 28 height 6
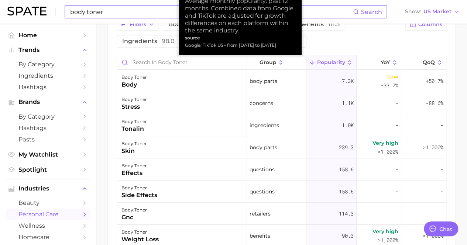
click at [318, 62] on span "Popularity" at bounding box center [330, 62] width 28 height 6
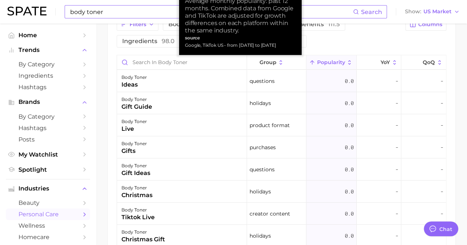
click at [318, 62] on span "Popularity" at bounding box center [330, 62] width 28 height 6
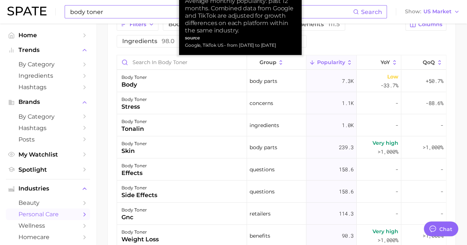
click at [309, 62] on icon at bounding box center [312, 62] width 7 height 7
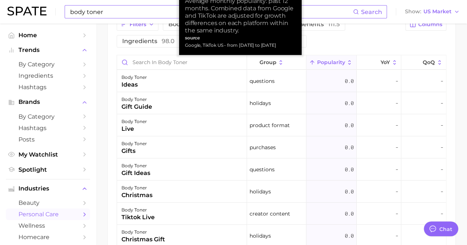
click at [309, 62] on icon at bounding box center [312, 62] width 7 height 7
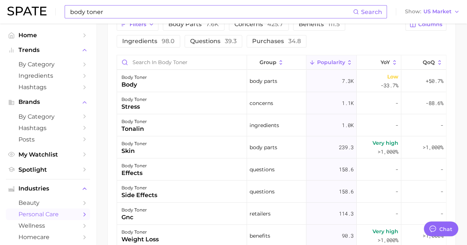
click at [352, 38] on div "Filters body parts 7.6k concerns 425.7 benefits 111.5 ingredients 98.0 question…" at bounding box center [259, 33] width 284 height 30
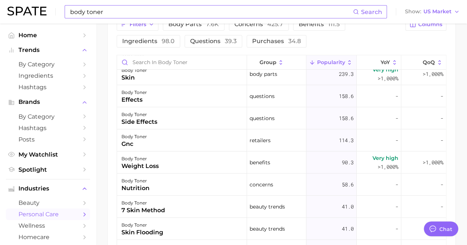
scroll to position [0, 0]
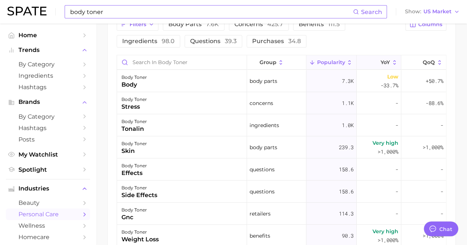
click at [372, 65] on icon at bounding box center [375, 62] width 7 height 7
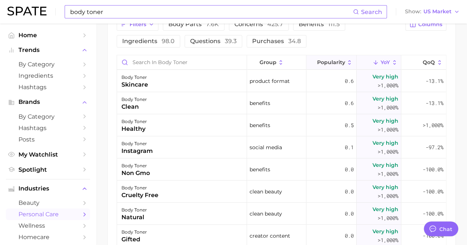
click at [378, 37] on div "Filters body parts 7.6k concerns 425.7 benefits 111.5 ingredients 98.0 question…" at bounding box center [259, 33] width 284 height 30
click at [344, 67] on button "Popularity" at bounding box center [331, 62] width 50 height 14
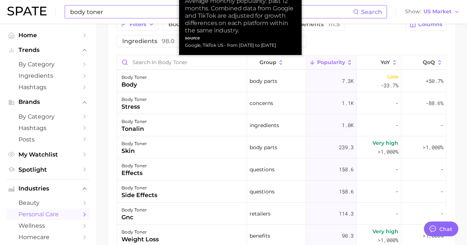
click at [343, 67] on button "Popularity" at bounding box center [331, 62] width 50 height 14
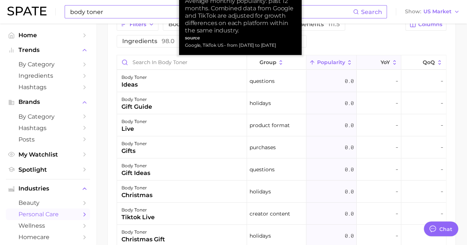
click at [380, 63] on span "YoY" at bounding box center [384, 62] width 9 height 6
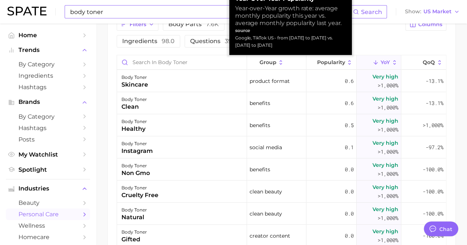
click at [379, 47] on div "Filters body parts 7.6k concerns 425.7 benefits 111.5 ingredients 98.0 question…" at bounding box center [259, 33] width 284 height 30
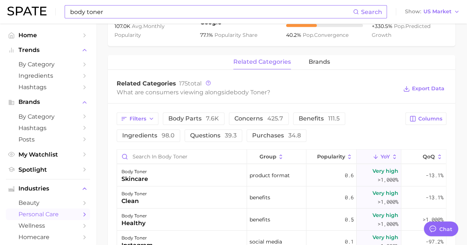
scroll to position [295, 0]
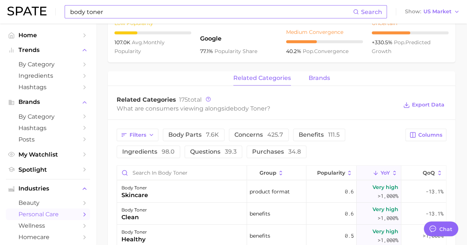
click at [311, 78] on span "brands" at bounding box center [318, 78] width 21 height 7
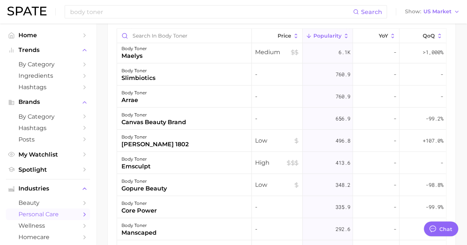
scroll to position [489, 0]
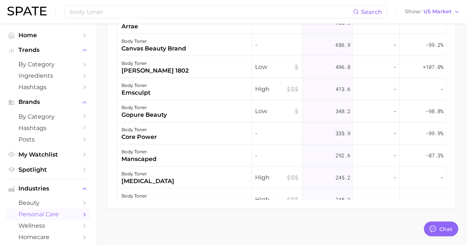
drag, startPoint x: 269, startPoint y: 243, endPoint x: 273, endPoint y: 240, distance: 5.0
